Goal: Task Accomplishment & Management: Complete application form

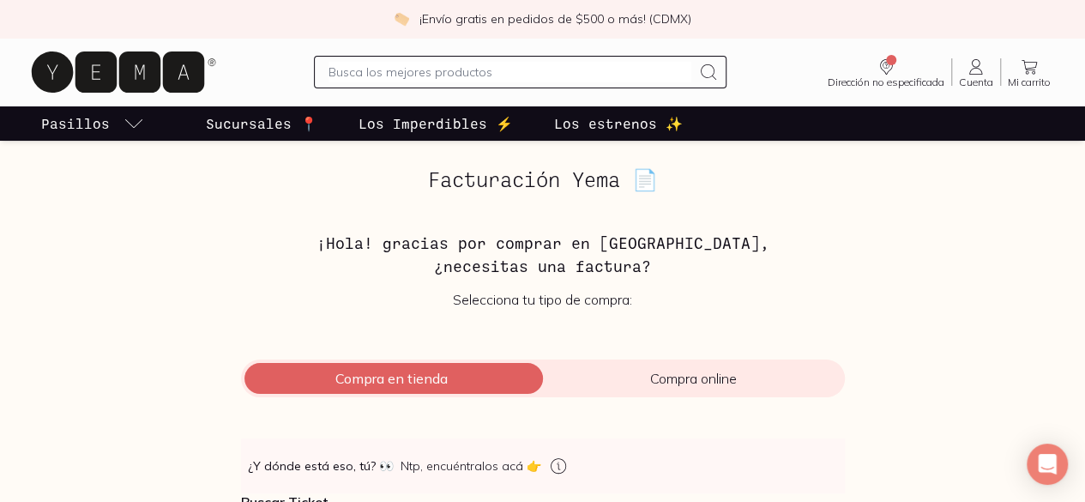
click at [439, 376] on span "Compra en tienda" at bounding box center [392, 378] width 302 height 17
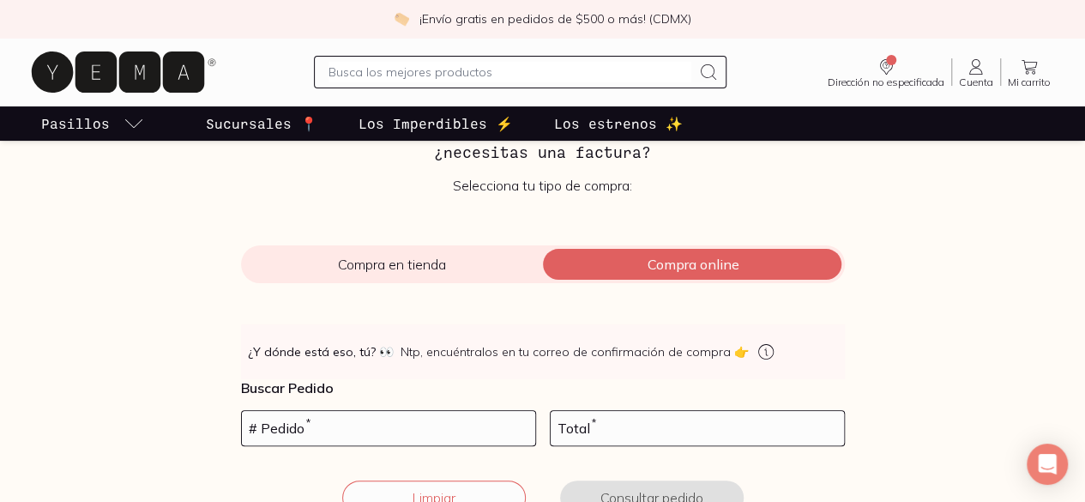
scroll to position [171, 0]
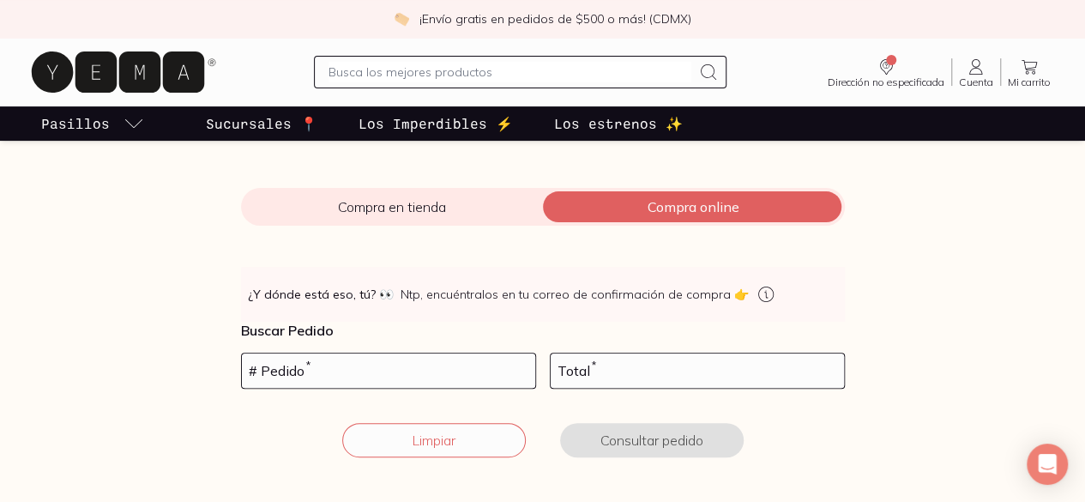
click at [372, 212] on span "Compra en tienda" at bounding box center [392, 206] width 302 height 17
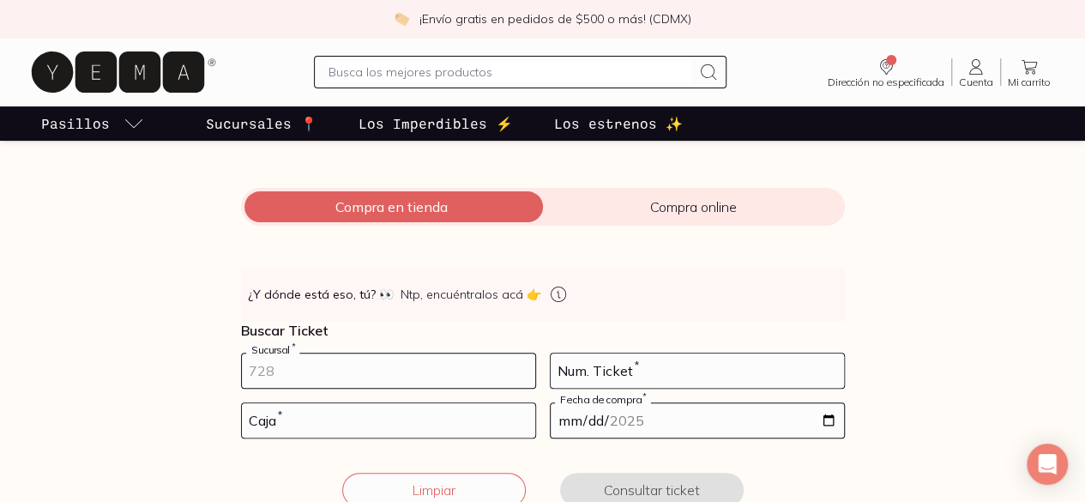
click at [334, 370] on input "number" at bounding box center [388, 370] width 293 height 34
type input "10002"
click at [685, 366] on input "number" at bounding box center [696, 370] width 293 height 34
type input "69"
click at [377, 419] on input "number" at bounding box center [388, 420] width 293 height 34
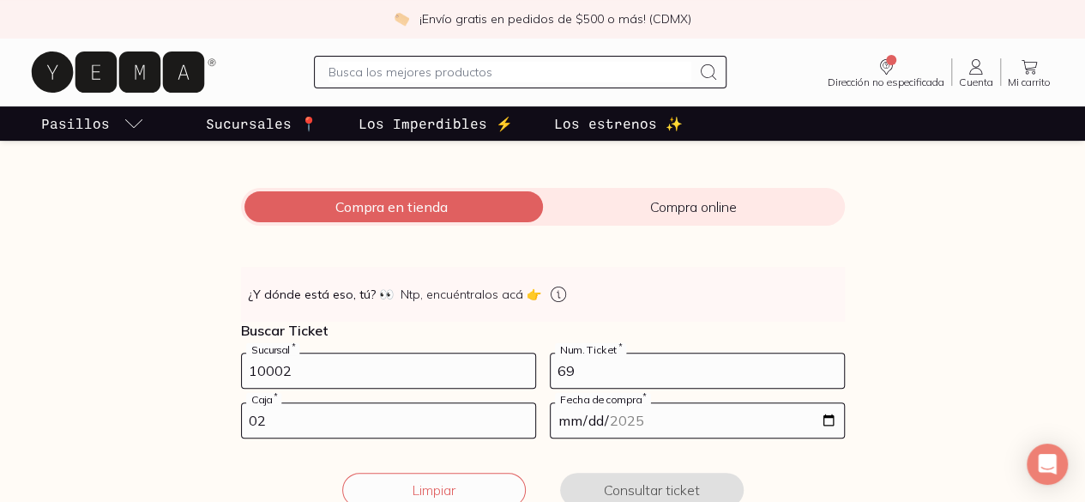
type input "02"
click at [830, 421] on input "date" at bounding box center [696, 420] width 293 height 34
type input "[DATE]"
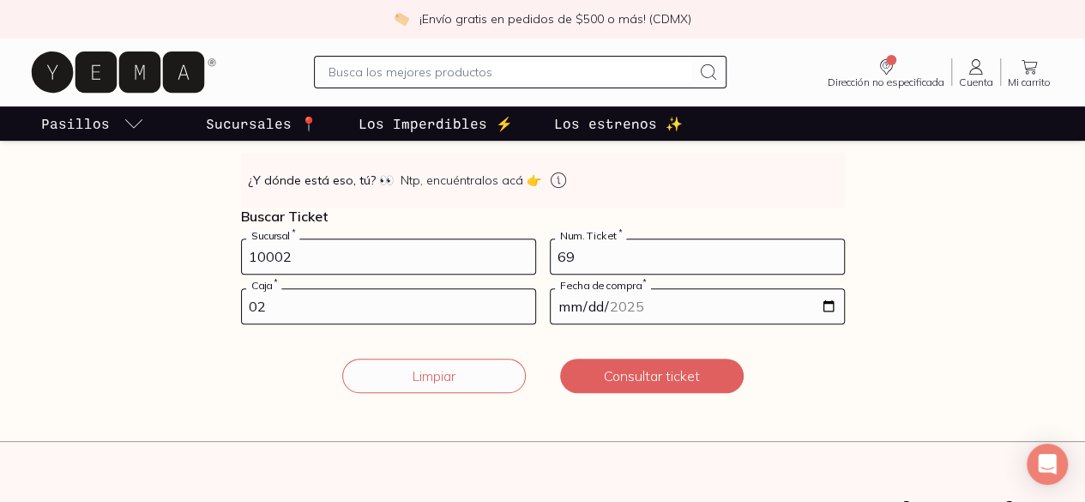
scroll to position [354, 0]
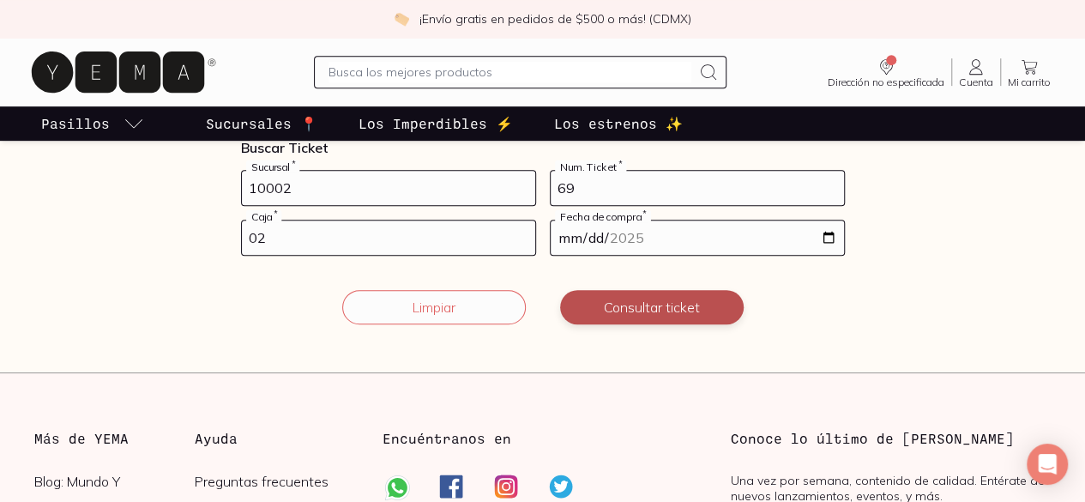
click at [681, 310] on button "Consultar ticket" at bounding box center [651, 307] width 183 height 34
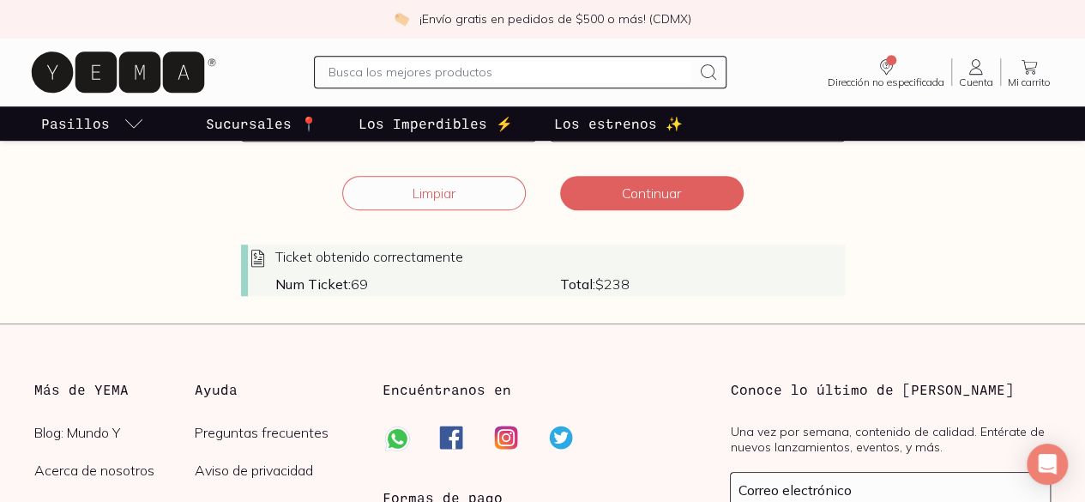
scroll to position [526, 0]
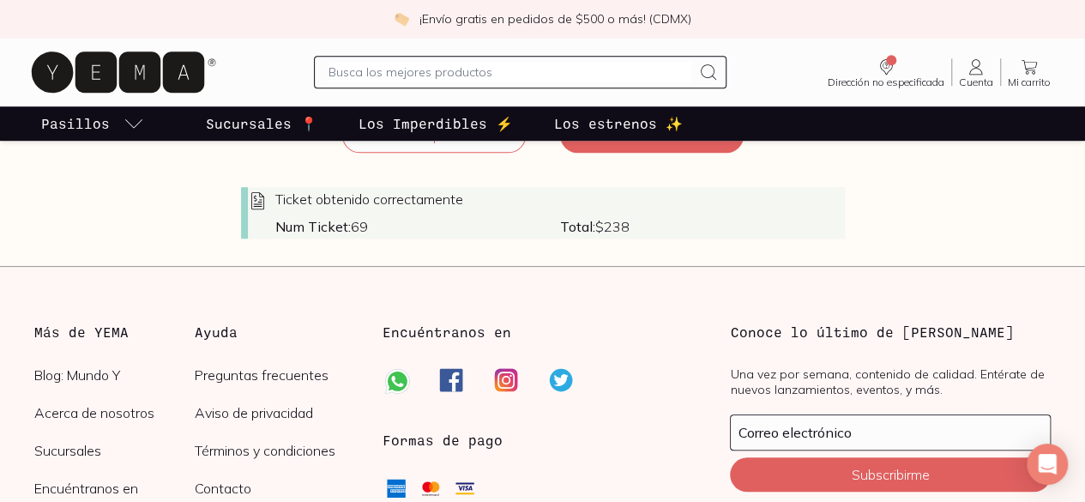
click at [623, 224] on span "Total: $ 238" at bounding box center [702, 226] width 285 height 17
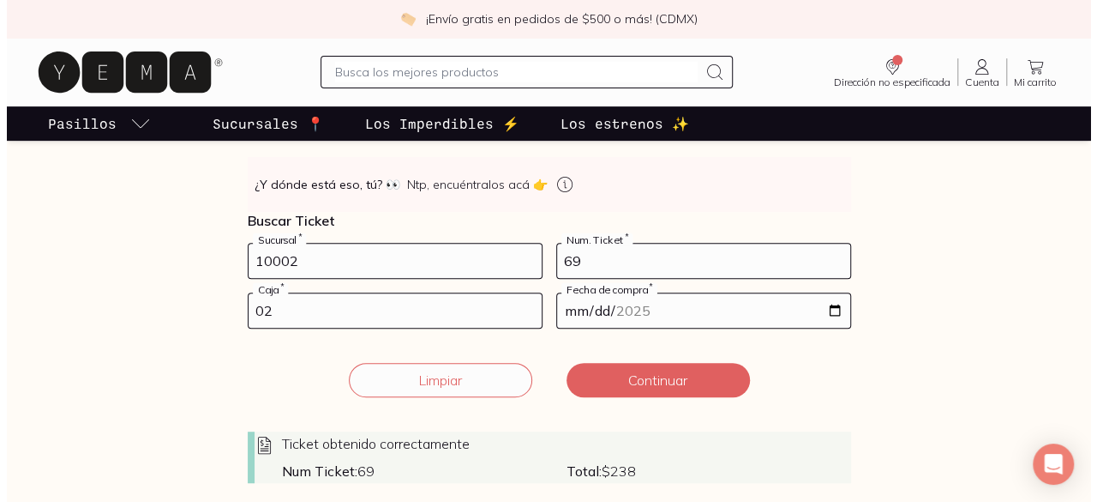
scroll to position [292, 0]
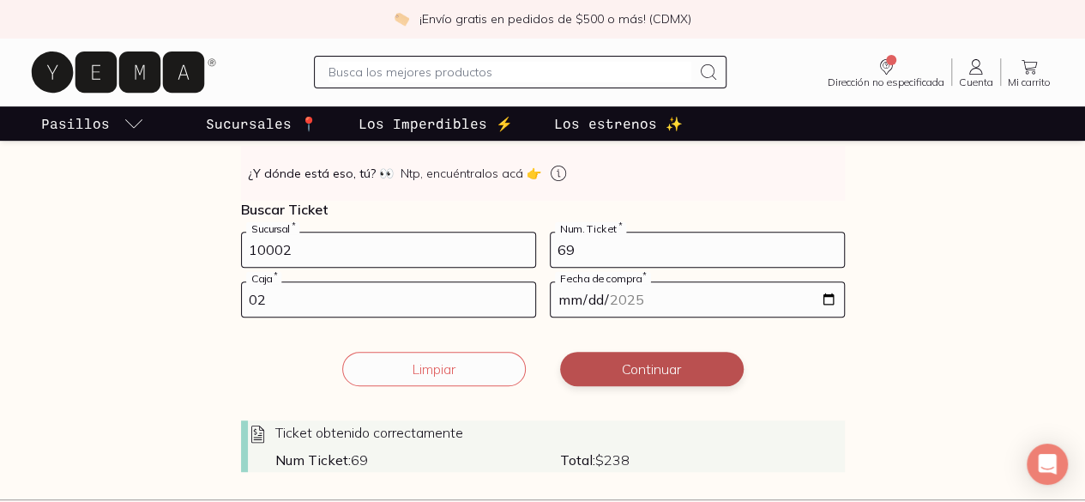
click at [681, 365] on button "Continuar" at bounding box center [651, 369] width 183 height 34
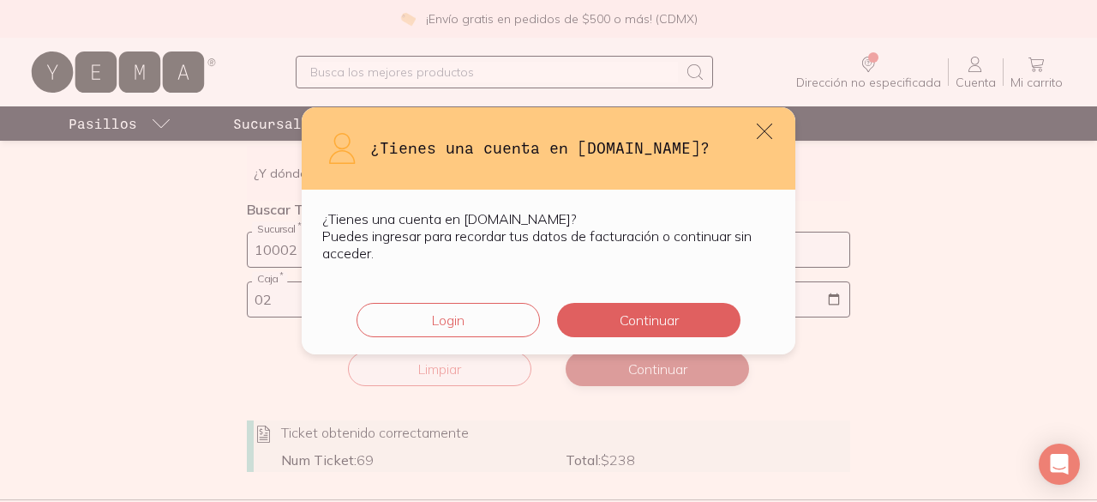
click at [681, 365] on div "¿Tienes una cuenta en [DOMAIN_NAME]? ¿Tienes una cuenta en [DOMAIN_NAME]? Puede…" at bounding box center [548, 251] width 1097 height 502
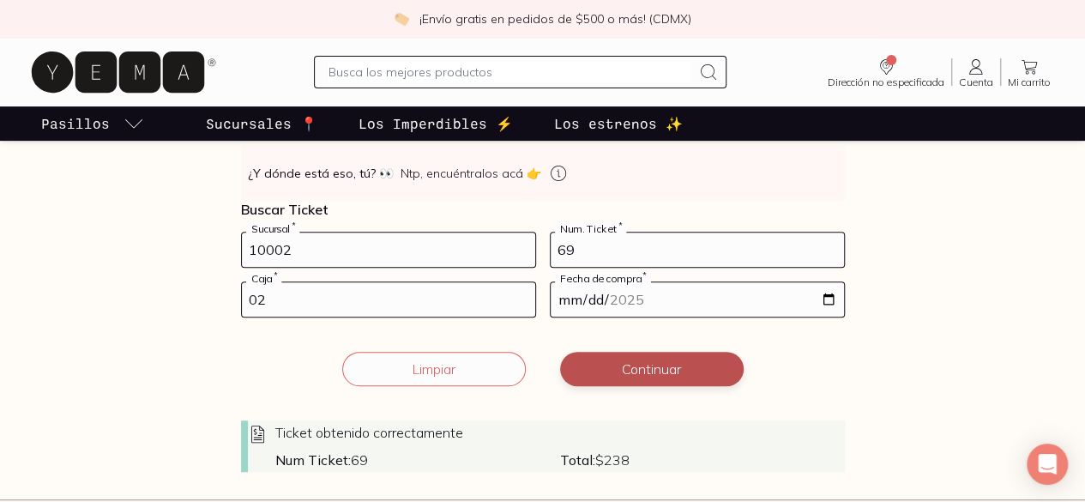
click at [681, 365] on button "Continuar" at bounding box center [651, 369] width 183 height 34
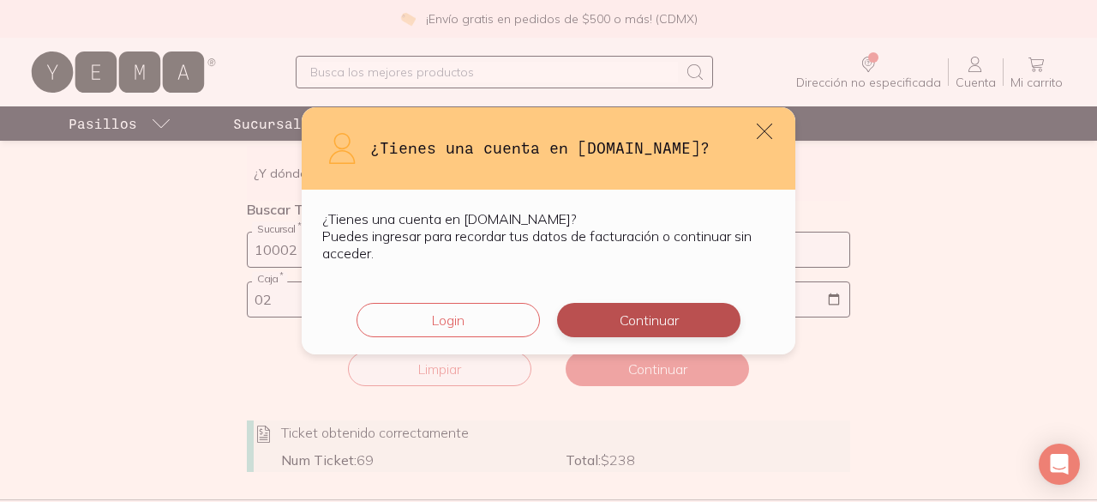
click at [628, 315] on button "Continuar" at bounding box center [648, 320] width 183 height 34
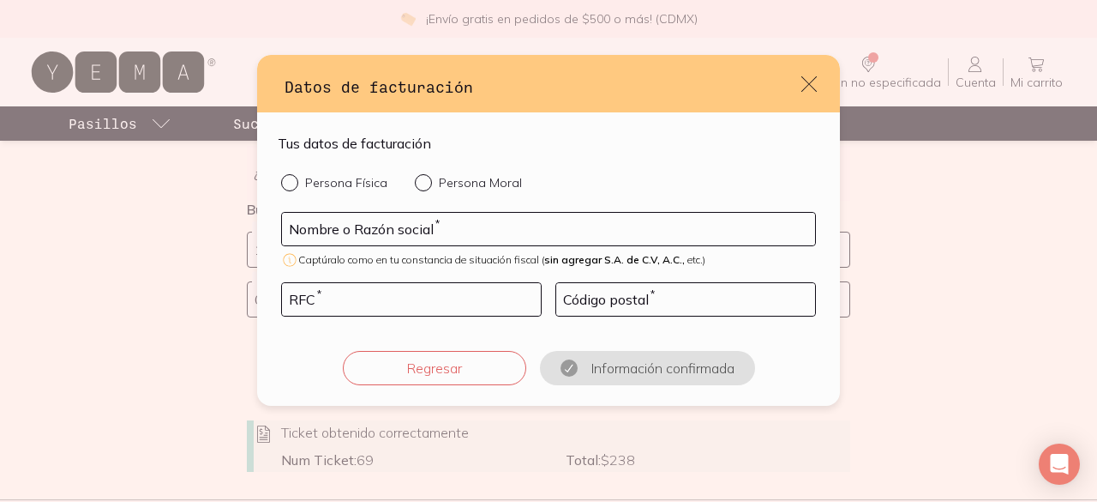
click at [284, 183] on input "Persona Física" at bounding box center [288, 181] width 14 height 14
radio input "true"
click at [378, 228] on input "default" at bounding box center [548, 229] width 533 height 33
type input "[PERSON_NAME]"
click at [345, 306] on input "default" at bounding box center [411, 299] width 259 height 33
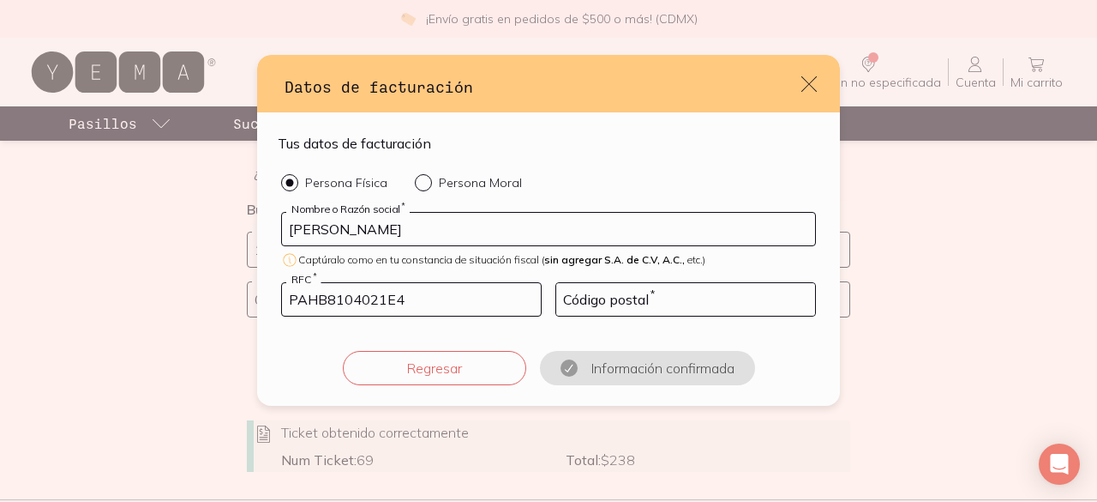
type input "PAHB8104021E4"
click at [731, 300] on input "default" at bounding box center [685, 299] width 259 height 33
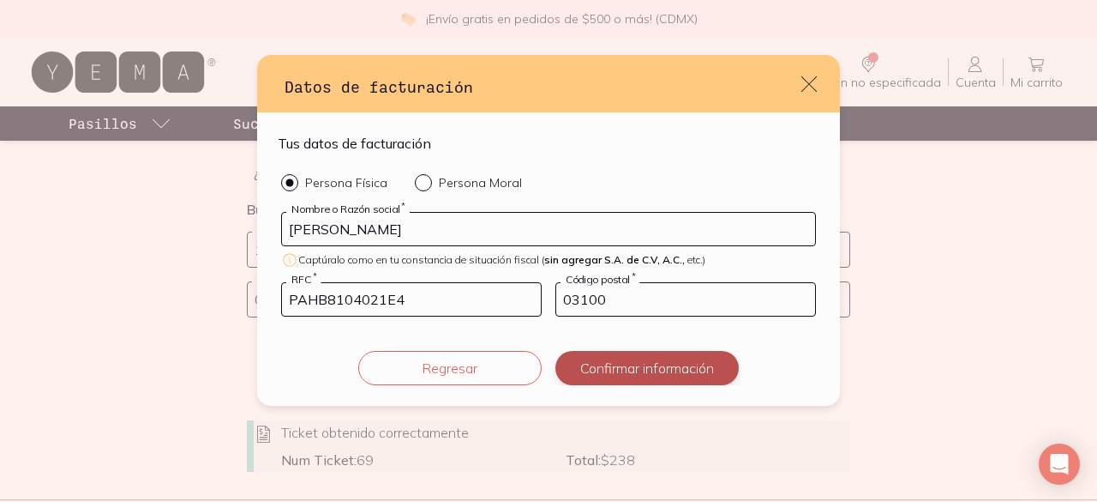
type input "03100"
click at [686, 375] on button "Confirmar información" at bounding box center [647, 368] width 183 height 34
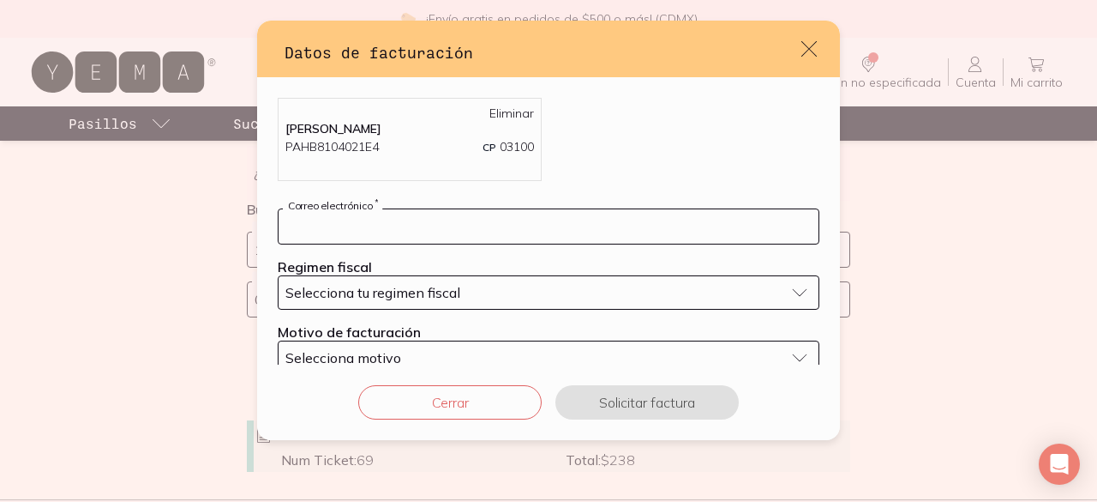
click at [401, 244] on input "default" at bounding box center [549, 226] width 540 height 34
type input "[EMAIL_ADDRESS][DOMAIN_NAME]"
click at [448, 301] on span "Selecciona tu regimen fiscal" at bounding box center [373, 292] width 175 height 17
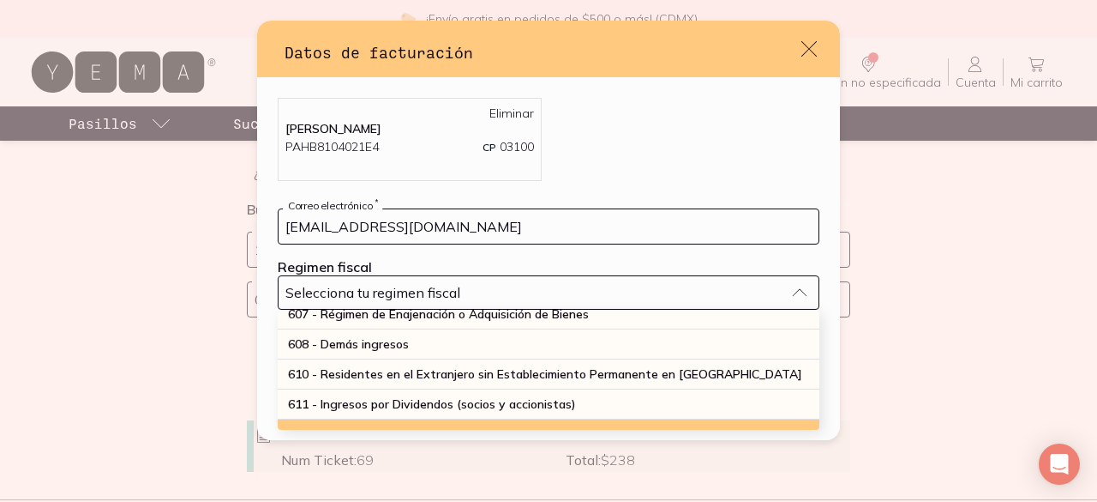
scroll to position [160, 0]
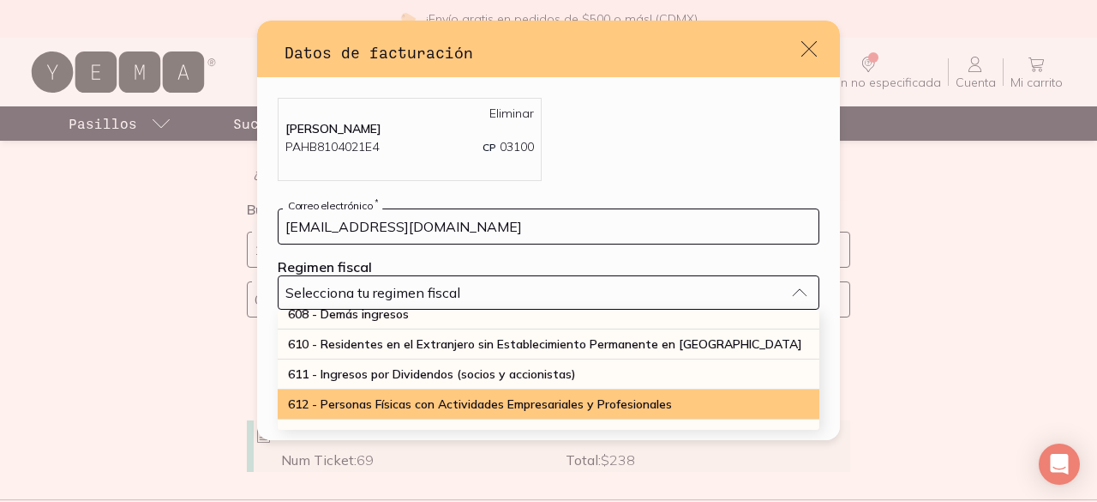
click at [441, 409] on span "612 - Personas Físicas con Actividades Empresariales y Profesionales" at bounding box center [480, 403] width 384 height 15
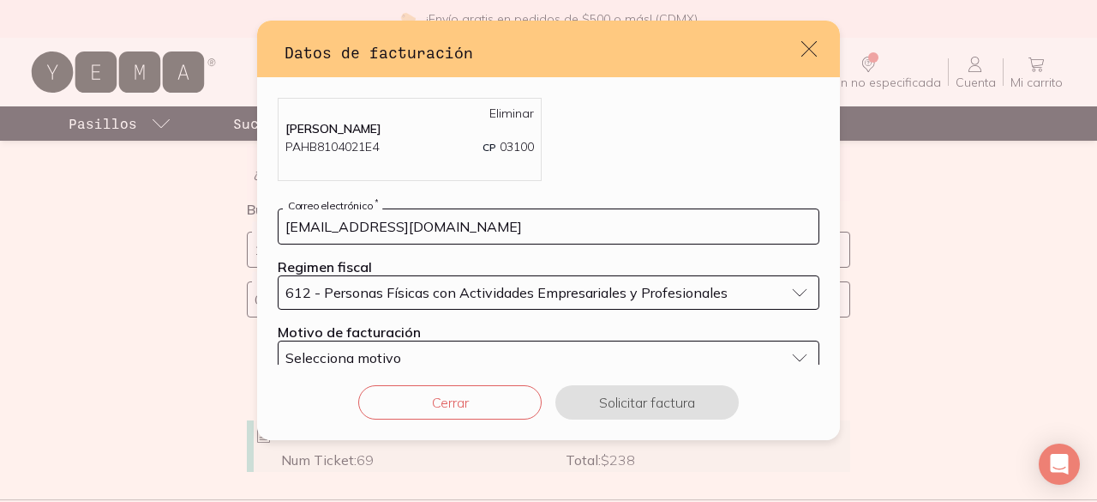
click at [424, 364] on div "Cerrar Solicitar factura" at bounding box center [548, 401] width 583 height 75
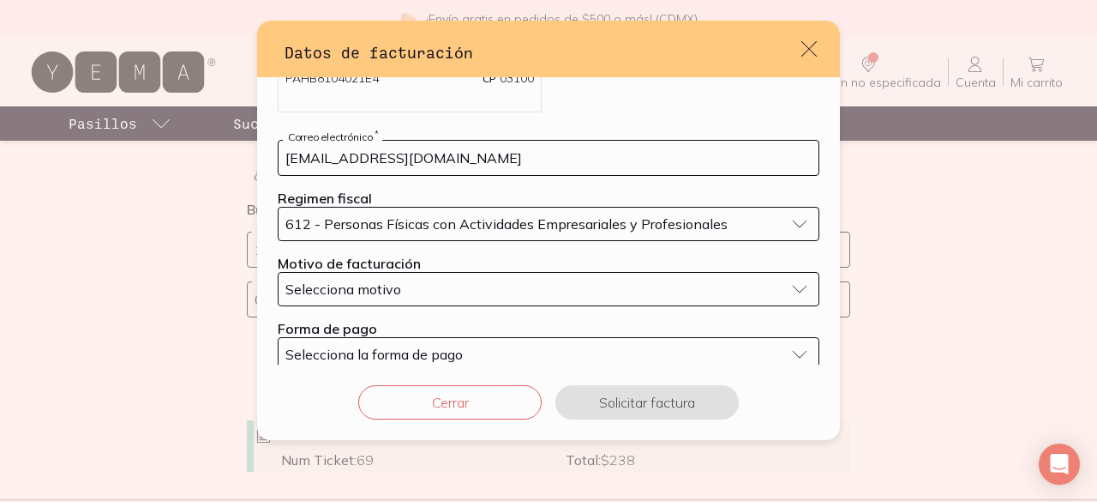
scroll to position [103, 0]
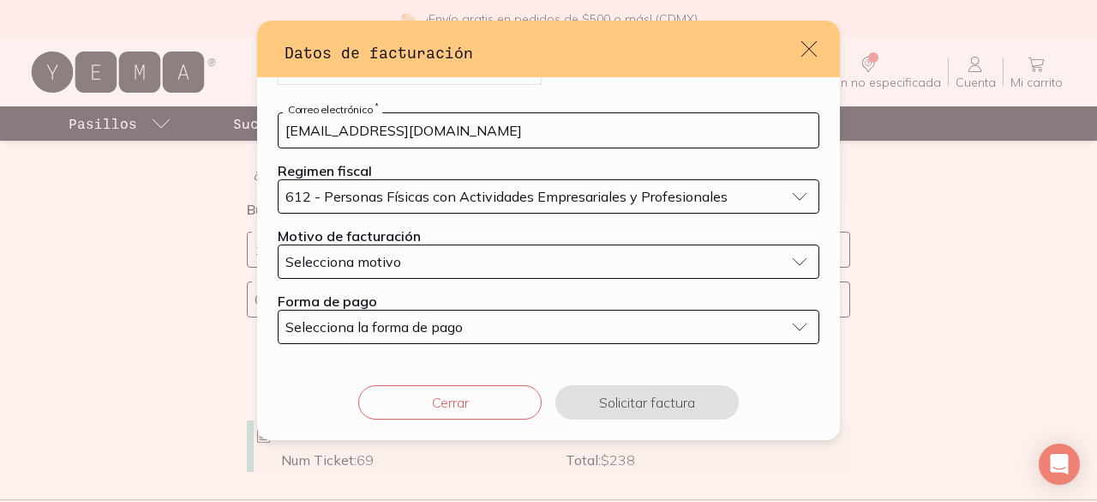
click at [681, 262] on div "Selecciona motivo" at bounding box center [535, 261] width 499 height 17
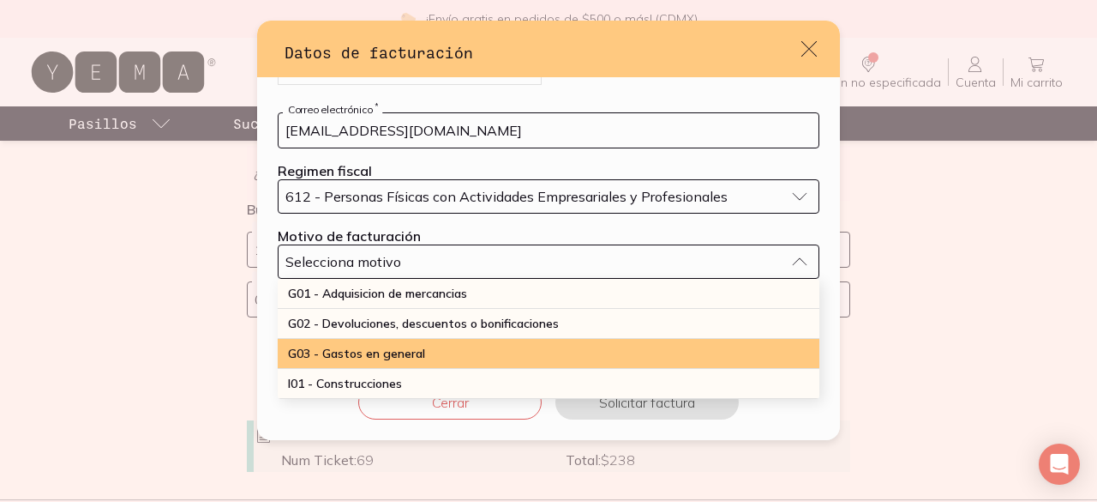
click at [451, 357] on div "G03 - Gastos en general" at bounding box center [549, 354] width 542 height 30
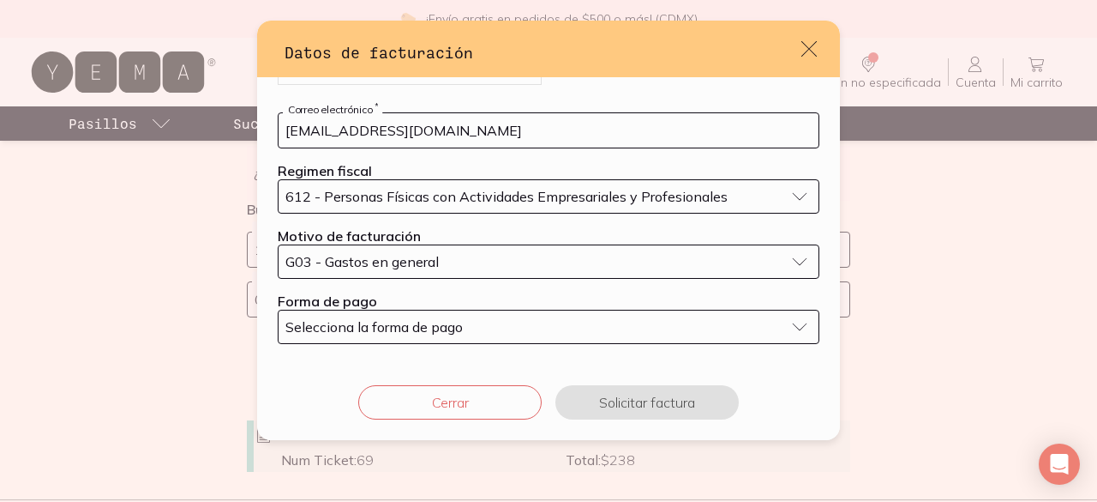
click at [453, 332] on span "Selecciona la forma de pago" at bounding box center [374, 326] width 177 height 17
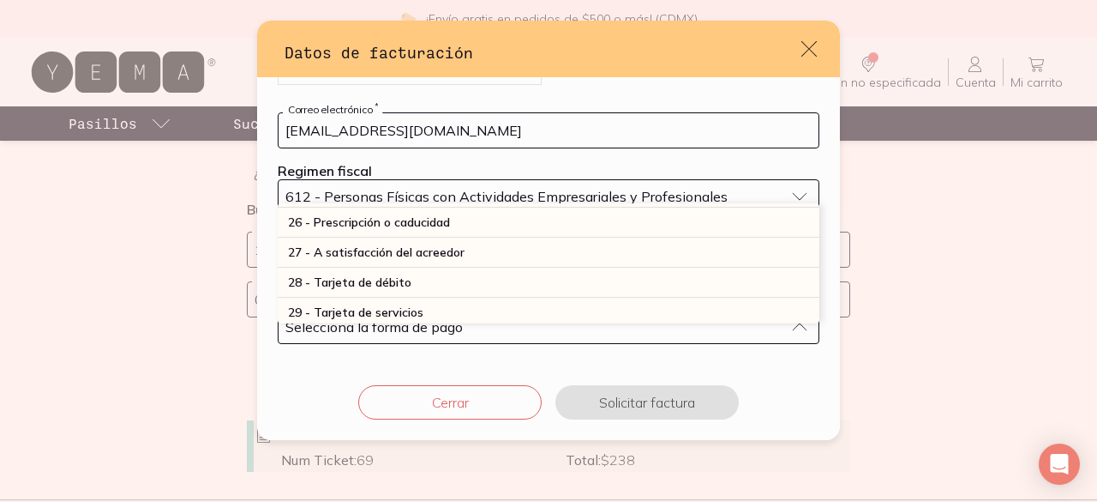
scroll to position [480, 0]
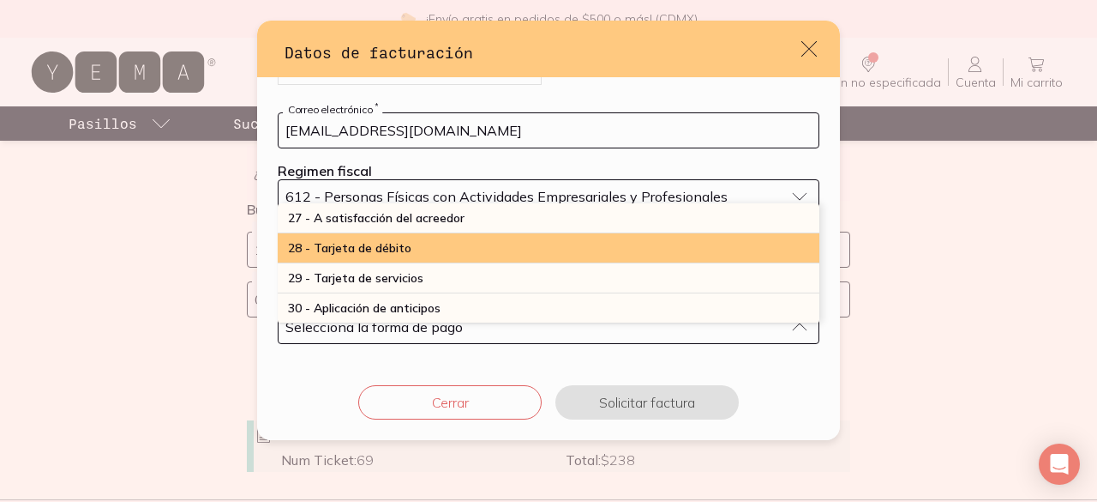
click at [458, 243] on div "28 - Tarjeta de débito" at bounding box center [549, 248] width 542 height 30
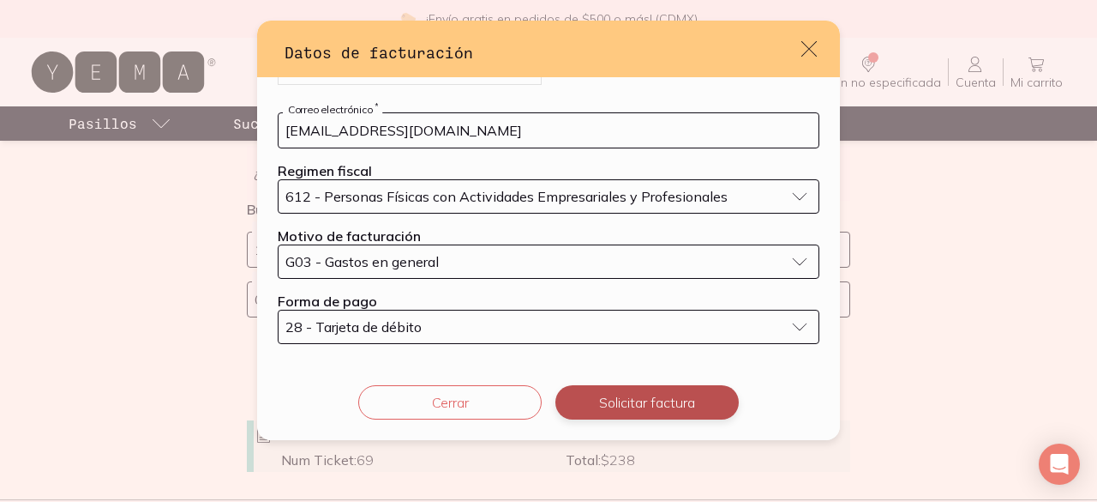
click at [609, 397] on button "Solicitar factura" at bounding box center [647, 402] width 183 height 34
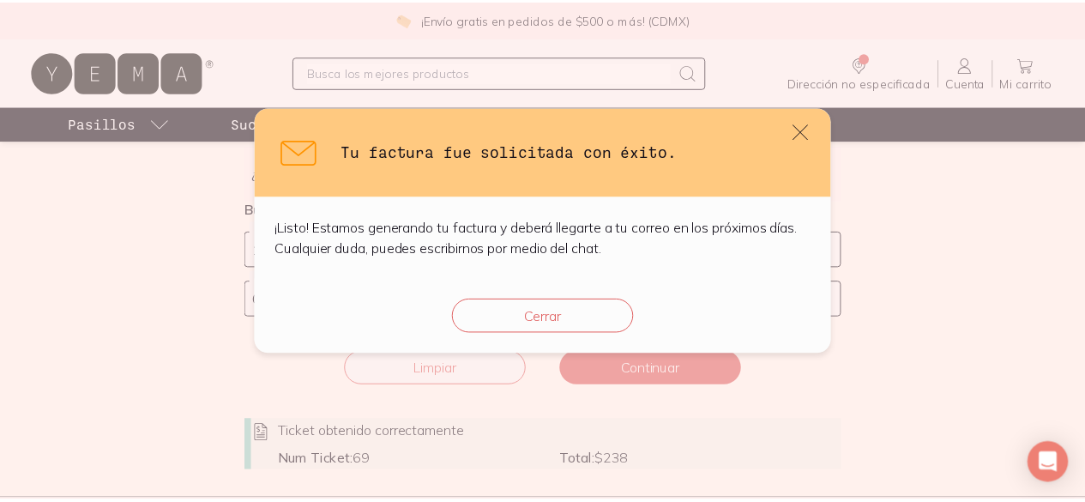
scroll to position [0, 0]
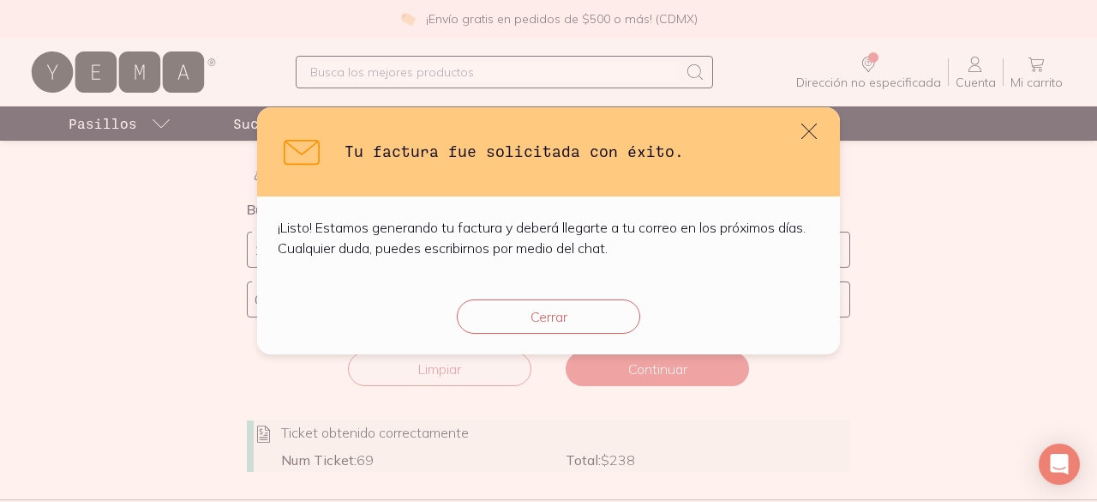
click at [490, 287] on div "Cerrar" at bounding box center [548, 316] width 583 height 75
click at [490, 290] on div "Cerrar" at bounding box center [548, 316] width 583 height 75
click at [501, 308] on button "Cerrar" at bounding box center [548, 316] width 183 height 34
